Goal: Task Accomplishment & Management: Use online tool/utility

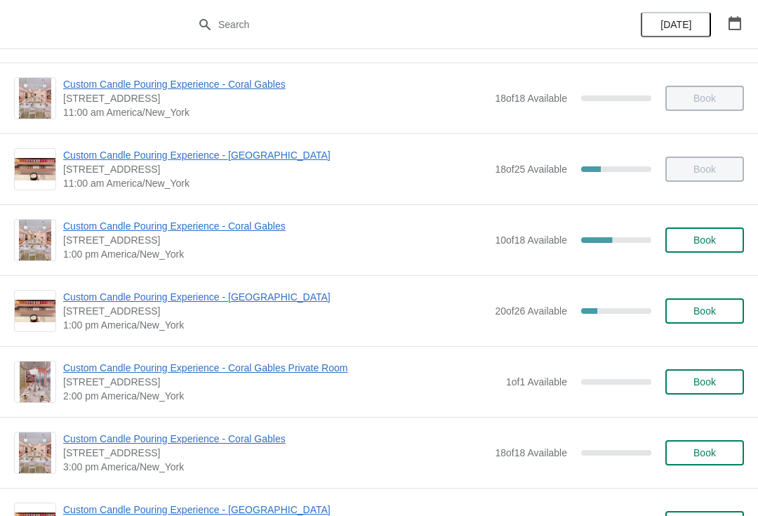
scroll to position [149, 0]
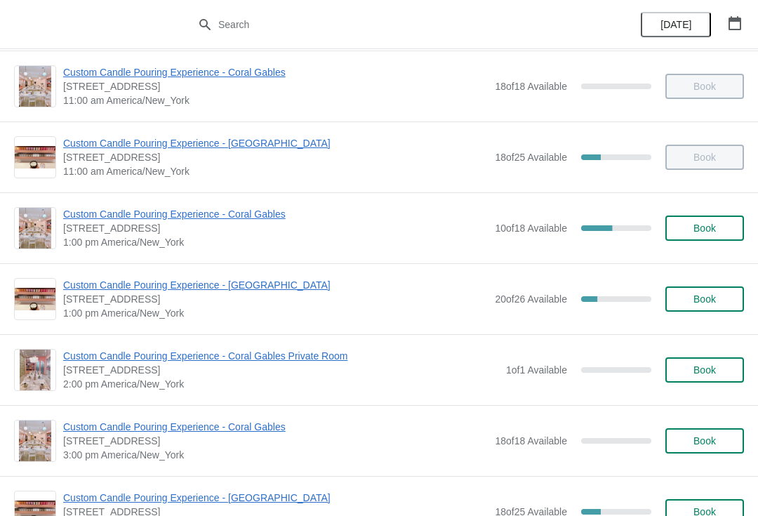
click at [258, 288] on span "Custom Candle Pouring Experience - [GEOGRAPHIC_DATA]" at bounding box center [275, 285] width 425 height 14
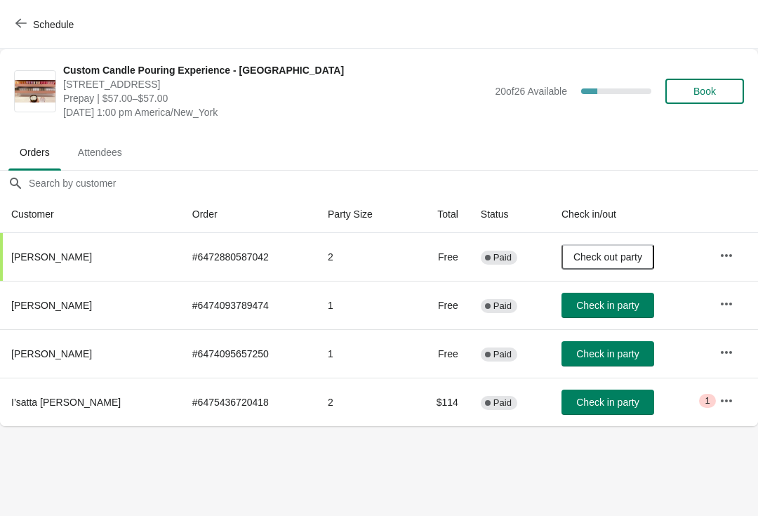
click at [587, 403] on span "Check in party" at bounding box center [607, 401] width 62 height 11
click at [568, 345] on button "Check in party" at bounding box center [607, 353] width 93 height 25
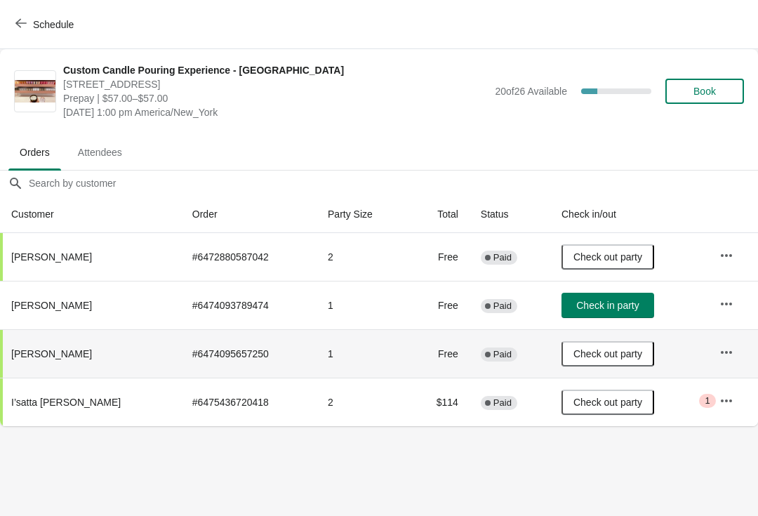
click at [577, 307] on span "Check in party" at bounding box center [607, 305] width 62 height 11
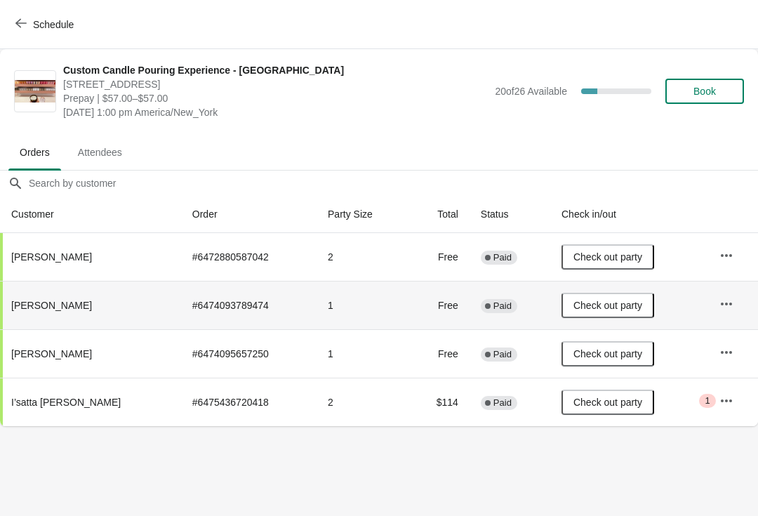
click at [44, 36] on button "Schedule" at bounding box center [46, 24] width 78 height 25
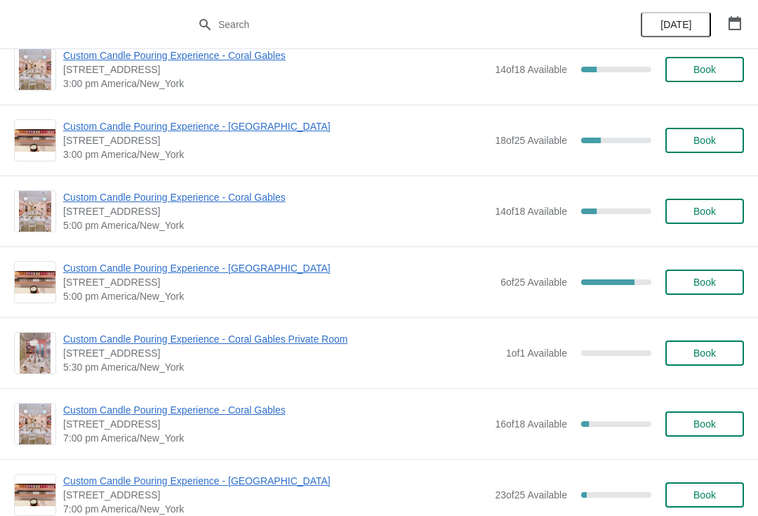
scroll to position [521, 0]
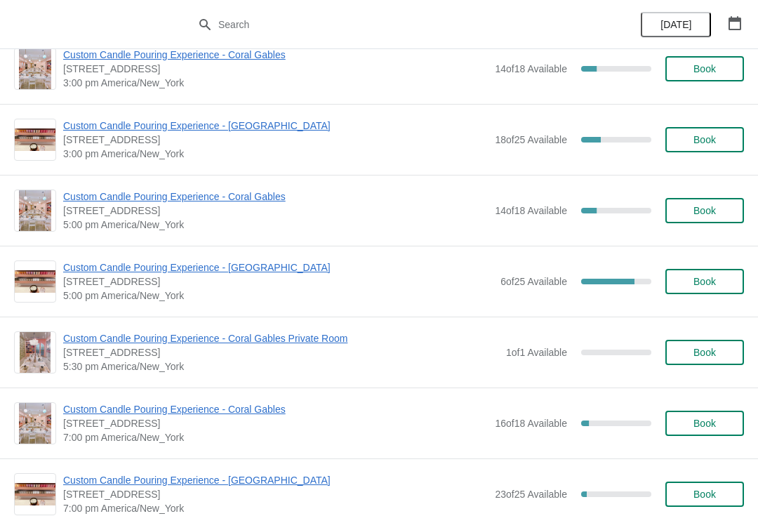
click at [126, 273] on span "Custom Candle Pouring Experience - [GEOGRAPHIC_DATA]" at bounding box center [278, 267] width 430 height 14
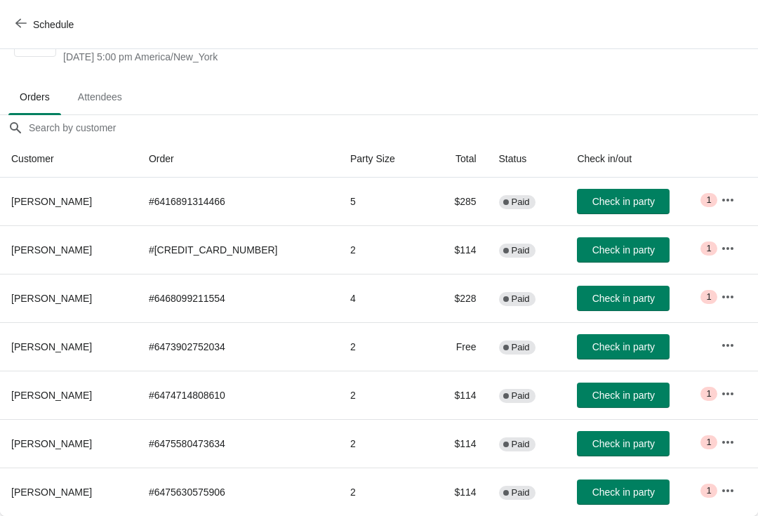
scroll to position [55, 0]
click at [726, 441] on icon "button" at bounding box center [728, 442] width 14 height 14
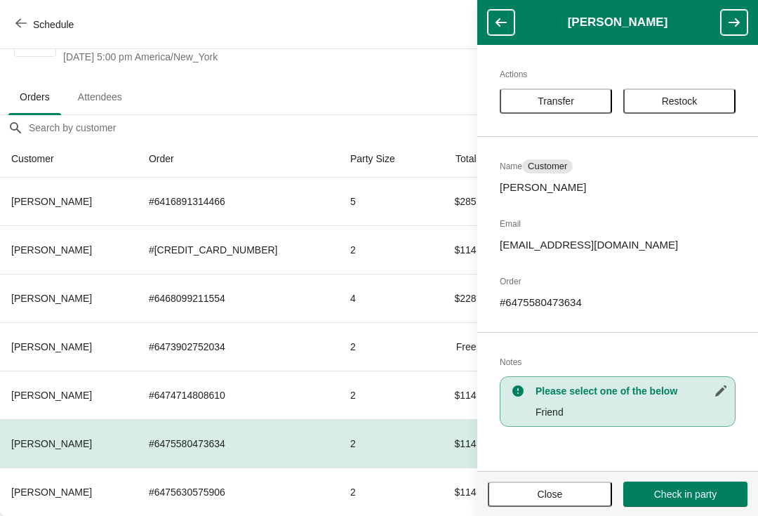
click at [571, 92] on button "Transfer" at bounding box center [556, 100] width 112 height 25
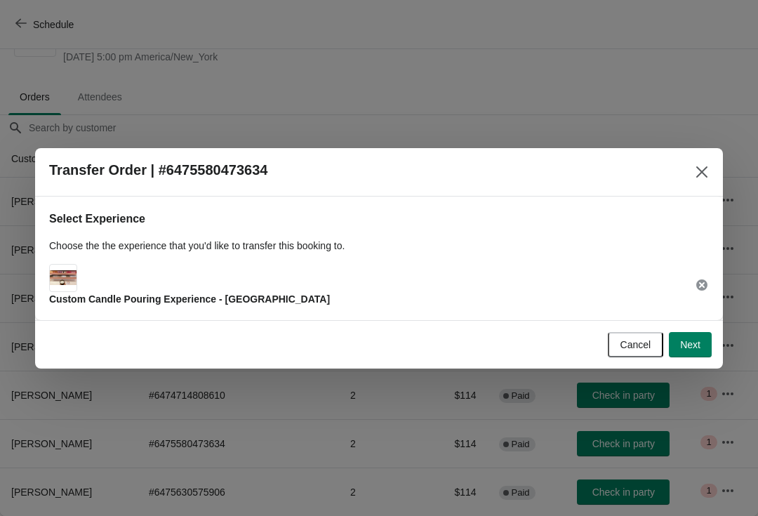
click at [698, 335] on button "Next" at bounding box center [690, 344] width 43 height 25
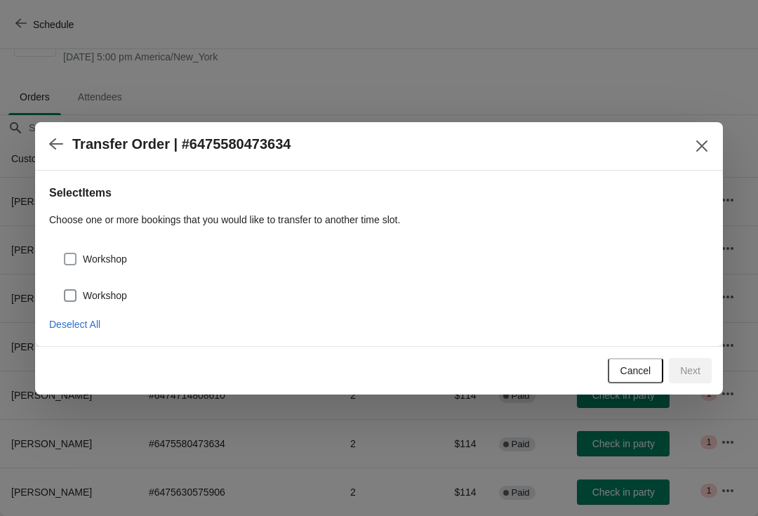
click at [70, 255] on span at bounding box center [70, 259] width 13 height 13
click at [65, 253] on input "Workshop" at bounding box center [64, 253] width 1 height 1
checkbox input "true"
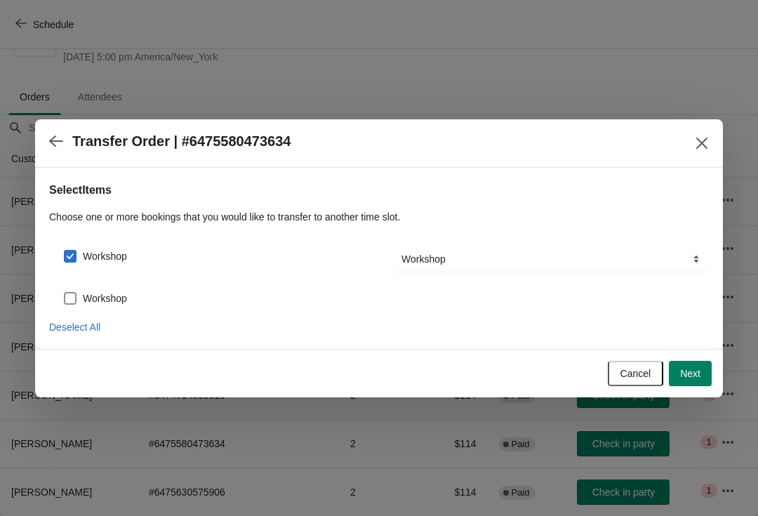
click at [74, 293] on span at bounding box center [70, 298] width 13 height 13
click at [65, 293] on input "Workshop" at bounding box center [64, 292] width 1 height 1
checkbox input "true"
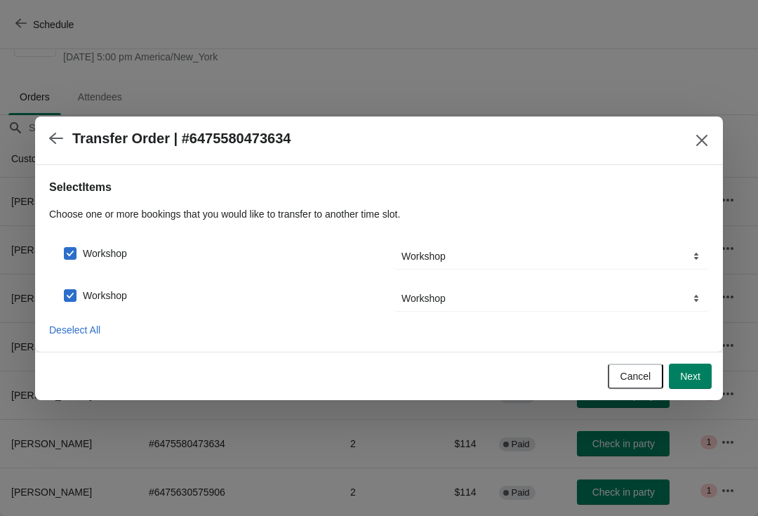
click at [693, 375] on span "Next" at bounding box center [690, 376] width 20 height 11
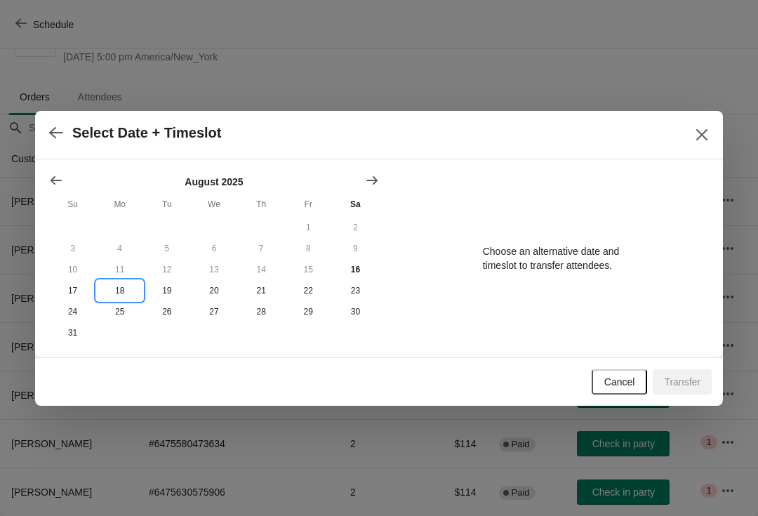
click at [117, 291] on button "18" at bounding box center [119, 290] width 47 height 21
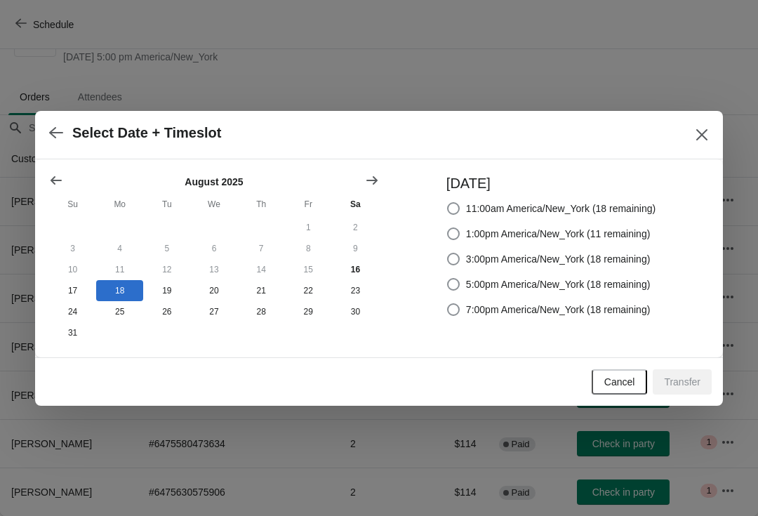
click at [450, 253] on span at bounding box center [453, 259] width 13 height 13
click at [448, 253] on input "3:00pm America/New_York (18 remaining)" at bounding box center [447, 253] width 1 height 1
radio input "true"
click at [686, 380] on span "Transfer" at bounding box center [682, 381] width 36 height 11
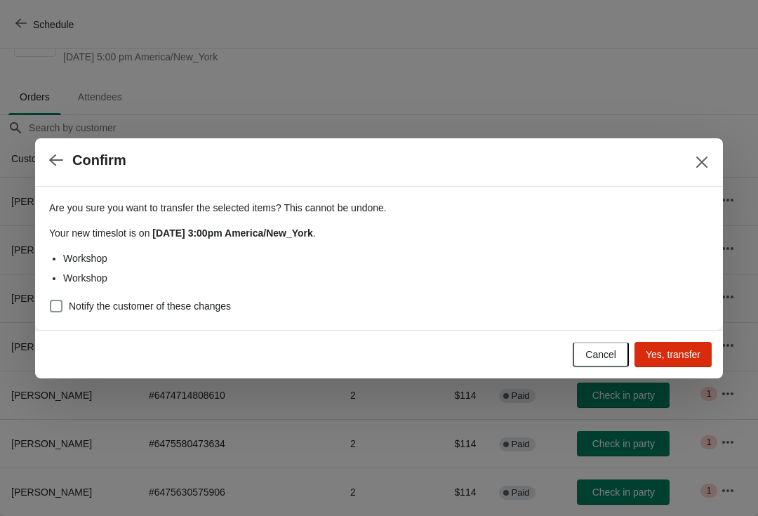
click at [67, 299] on label "Notify the customer of these changes" at bounding box center [140, 306] width 182 height 20
click at [51, 300] on input "Notify the customer of these changes" at bounding box center [50, 300] width 1 height 1
checkbox input "true"
click at [676, 349] on span "Yes, transfer" at bounding box center [673, 354] width 55 height 11
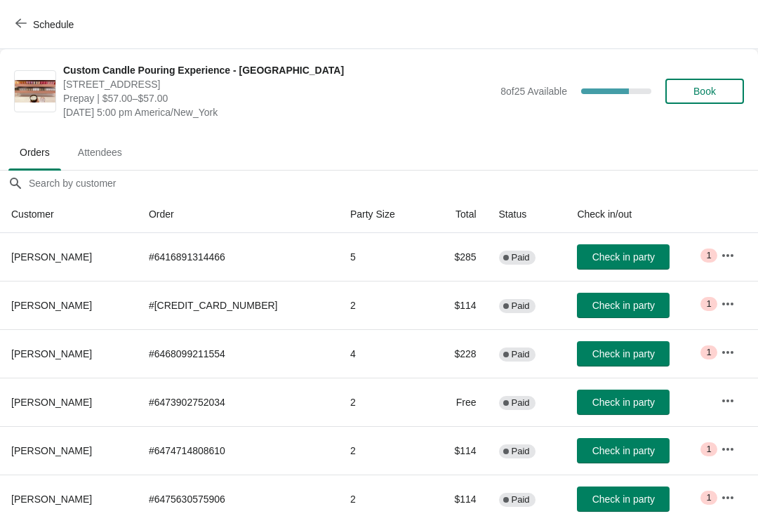
scroll to position [7, 0]
